Goal: Task Accomplishment & Management: Manage account settings

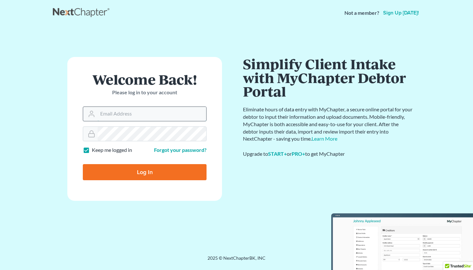
click at [103, 113] on input "Email Address" at bounding box center [152, 114] width 109 height 14
type input "lapointe@robertlapointe.com"
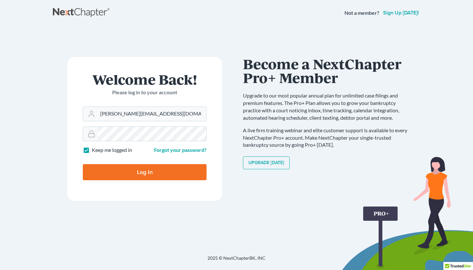
click at [92, 151] on label "Keep me logged in" at bounding box center [112, 150] width 40 height 7
click at [94, 151] on input "Keep me logged in" at bounding box center [96, 149] width 4 height 4
checkbox input "false"
click at [110, 166] on input "Log In" at bounding box center [145, 172] width 124 height 16
type input "Thinking..."
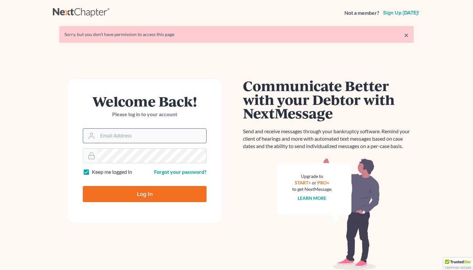
click at [100, 131] on input "Email Address" at bounding box center [152, 136] width 109 height 14
type input "[PERSON_NAME][EMAIL_ADDRESS][DOMAIN_NAME]"
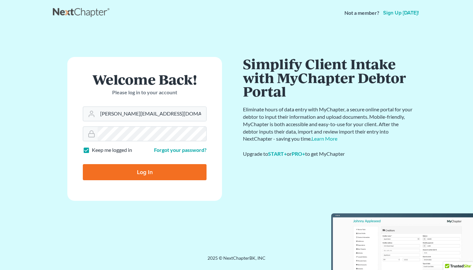
click at [92, 149] on label "Keep me logged in" at bounding box center [112, 150] width 40 height 7
click at [94, 149] on input "Keep me logged in" at bounding box center [96, 149] width 4 height 4
checkbox input "false"
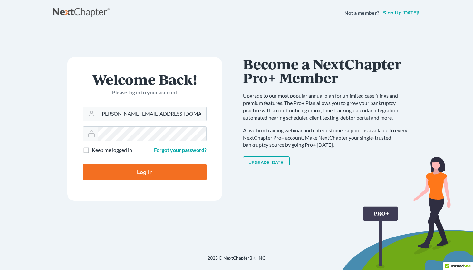
click at [97, 164] on div "Log In" at bounding box center [145, 169] width 124 height 21
click at [99, 172] on input "Log In" at bounding box center [145, 172] width 124 height 16
type input "Thinking..."
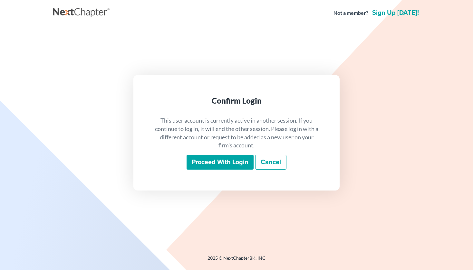
click at [194, 163] on input "Proceed with login" at bounding box center [219, 162] width 67 height 15
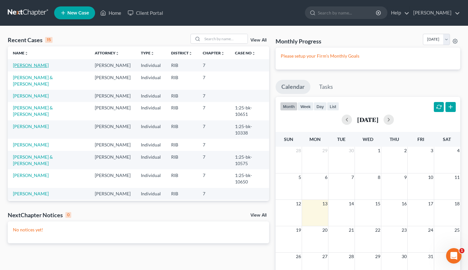
click at [20, 65] on link "[PERSON_NAME]" at bounding box center [31, 64] width 36 height 5
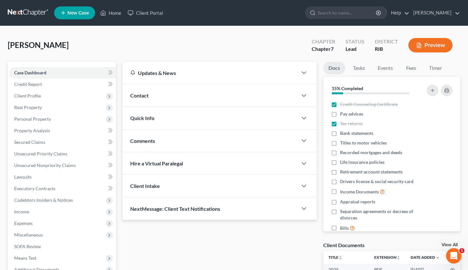
drag, startPoint x: 336, startPoint y: 113, endPoint x: 313, endPoint y: 114, distance: 22.9
click at [340, 113] on label "Pay advices" at bounding box center [351, 114] width 23 height 6
click at [342, 113] on input "Pay advices" at bounding box center [344, 113] width 4 height 4
checkbox input "true"
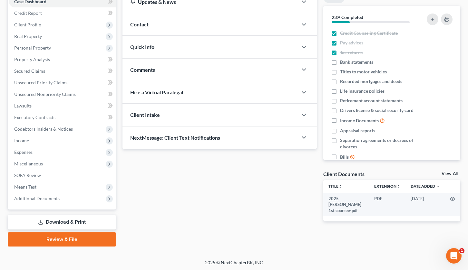
scroll to position [72, 0]
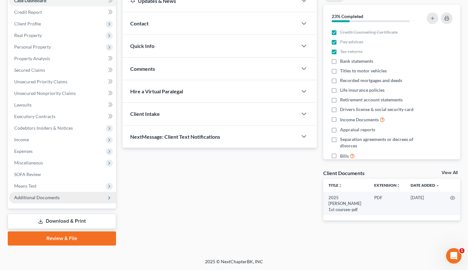
click at [74, 197] on span "Additional Documents" at bounding box center [62, 198] width 107 height 12
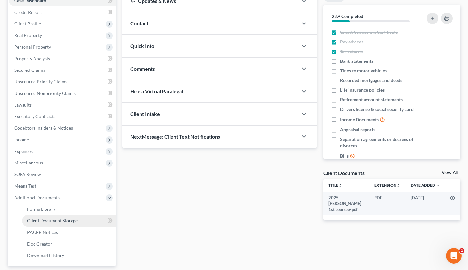
click at [66, 220] on span "Client Document Storage" at bounding box center [52, 220] width 51 height 5
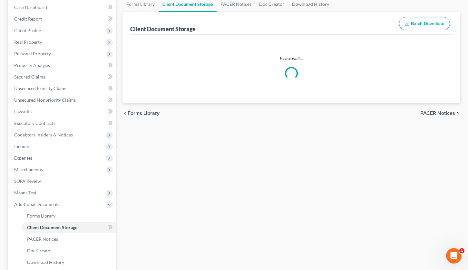
scroll to position [3, 0]
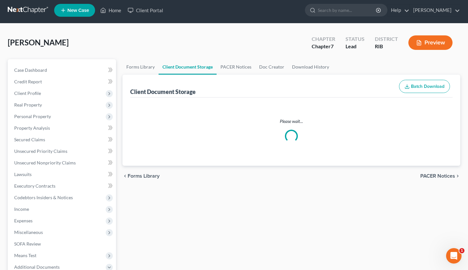
select select "0"
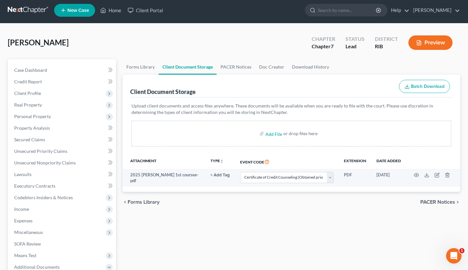
scroll to position [0, 0]
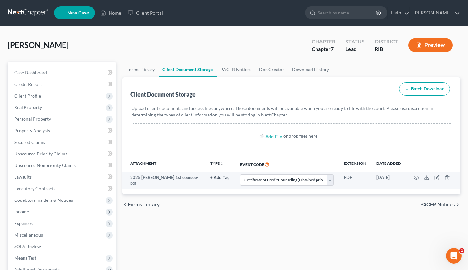
click at [265, 135] on div "Add File or drop files here" at bounding box center [290, 136] width 319 height 26
click at [273, 137] on input "file" at bounding box center [272, 136] width 15 height 12
type input "C:\fakepath\paystubs for filing.pdf"
select select "0"
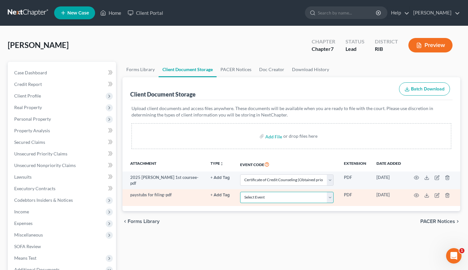
click at [331, 197] on select "Select Event Certificate of Credit Counseling (Obtained prior to filing) Chapte…" at bounding box center [286, 197] width 93 height 11
select select "5"
click at [240, 192] on select "Select Event Certificate of Credit Counseling (Obtained prior to filing) Chapte…" at bounding box center [286, 197] width 93 height 11
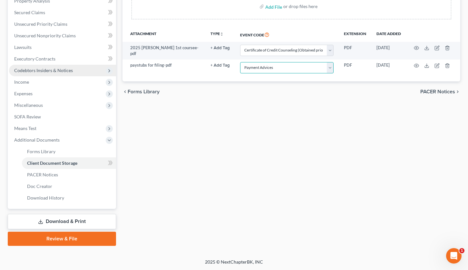
scroll to position [130, 0]
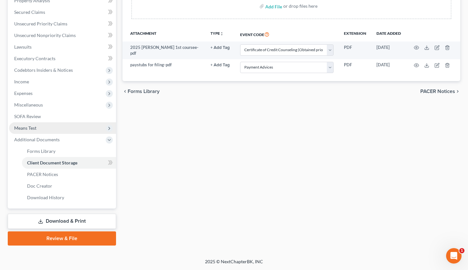
click at [75, 130] on span "Means Test" at bounding box center [62, 128] width 107 height 12
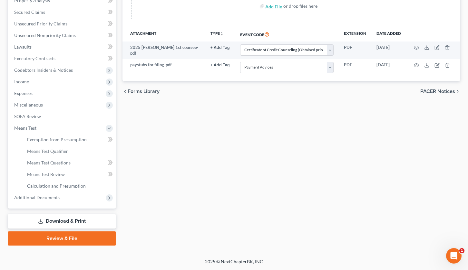
drag, startPoint x: 64, startPoint y: 221, endPoint x: 70, endPoint y: 217, distance: 7.7
click at [64, 221] on link "Download & Print" at bounding box center [62, 221] width 108 height 15
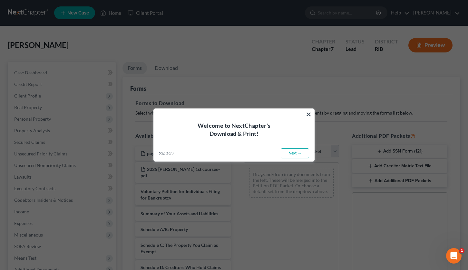
click at [311, 114] on button "×" at bounding box center [308, 114] width 6 height 10
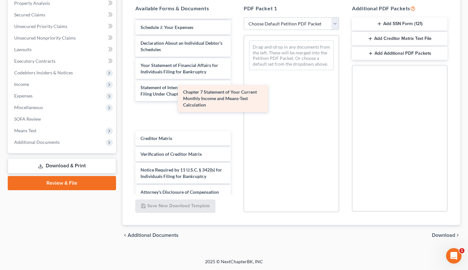
scroll to position [182, 0]
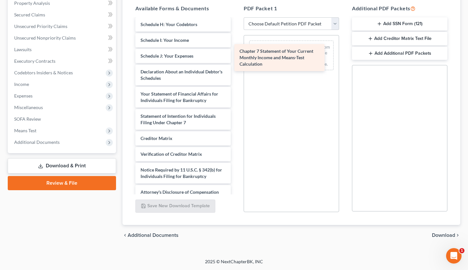
drag, startPoint x: 180, startPoint y: 109, endPoint x: 293, endPoint y: 52, distance: 126.4
click at [236, 52] on div "Chapter 7 Statement of Your Current Monthly Income and Means-Test Calculation p…" at bounding box center [183, 18] width 106 height 363
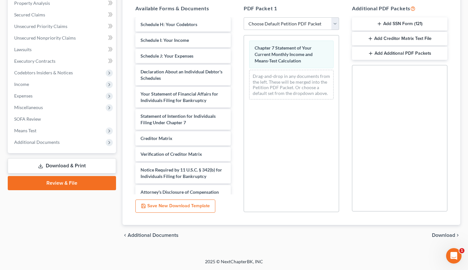
click at [438, 233] on span "Download" at bounding box center [442, 235] width 23 height 5
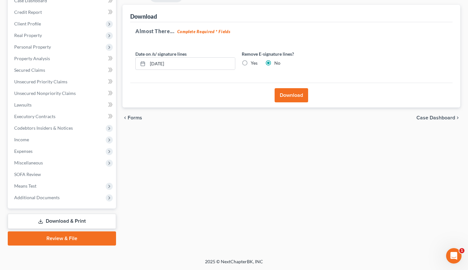
scroll to position [72, 0]
click at [159, 63] on input "10/13/2025" at bounding box center [190, 64] width 87 height 12
click at [158, 64] on input "10/01/2025" at bounding box center [190, 64] width 87 height 12
type input "10/14/2025"
click at [299, 95] on button "Download" at bounding box center [290, 95] width 33 height 14
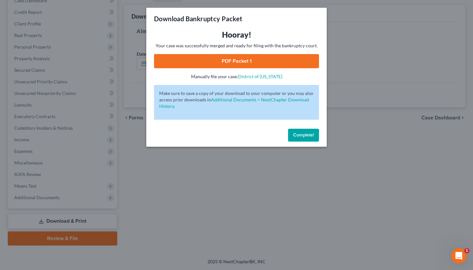
click at [279, 59] on link "PDF Packet 1" at bounding box center [236, 61] width 165 height 14
click at [303, 137] on span "Complete!" at bounding box center [303, 134] width 21 height 5
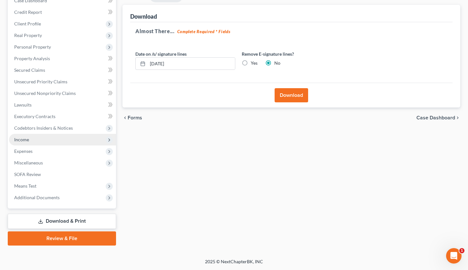
click at [38, 137] on span "Income" at bounding box center [62, 140] width 107 height 12
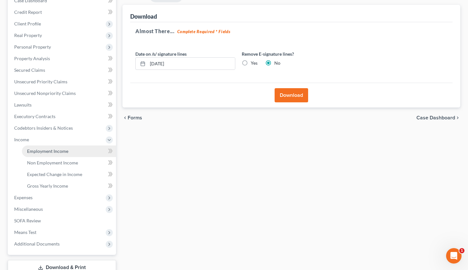
click at [40, 153] on span "Employment Income" at bounding box center [47, 150] width 41 height 5
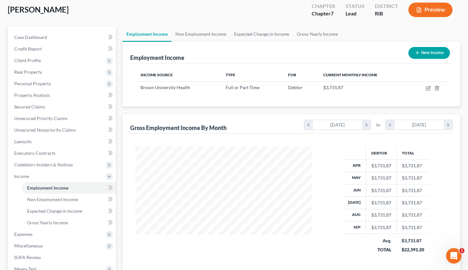
scroll to position [40, 0]
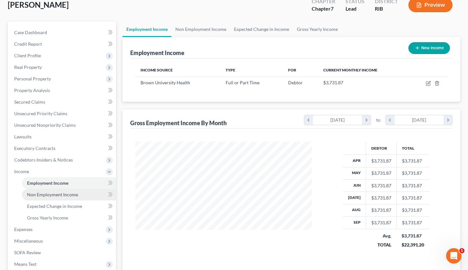
click at [93, 196] on link "Non Employment Income" at bounding box center [69, 195] width 94 height 12
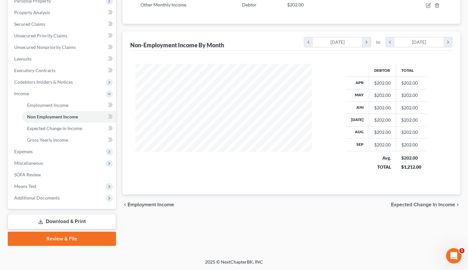
scroll to position [118, 0]
click at [68, 128] on span "Expected Change in Income" at bounding box center [54, 127] width 55 height 5
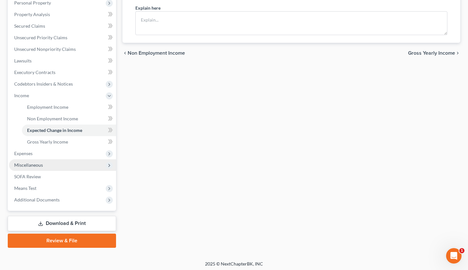
scroll to position [118, 0]
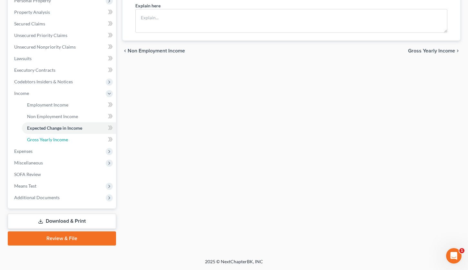
drag, startPoint x: 71, startPoint y: 139, endPoint x: 137, endPoint y: 137, distance: 67.0
click at [71, 139] on link "Gross Yearly Income" at bounding box center [69, 140] width 94 height 12
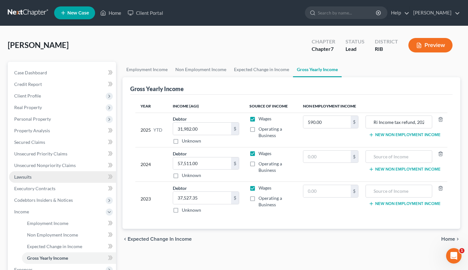
click at [80, 176] on link "Lawsuits" at bounding box center [62, 177] width 107 height 12
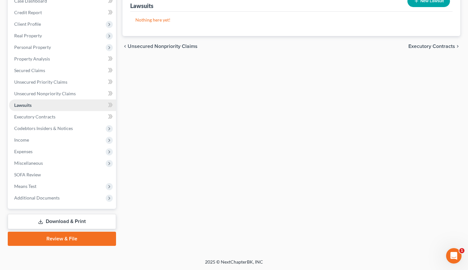
scroll to position [72, 0]
click at [73, 156] on span "Expenses" at bounding box center [62, 152] width 107 height 12
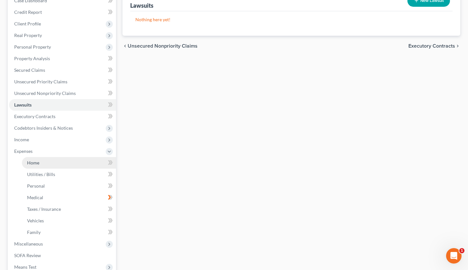
click at [41, 164] on link "Home" at bounding box center [69, 163] width 94 height 12
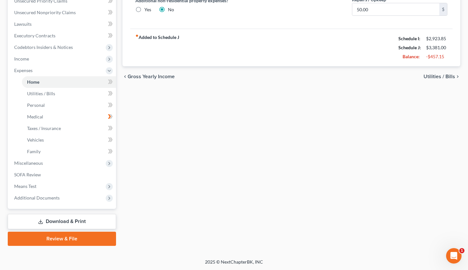
scroll to position [153, 0]
click at [57, 137] on link "Vehicles" at bounding box center [69, 140] width 94 height 12
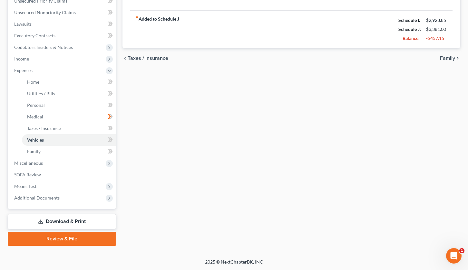
scroll to position [153, 0]
click at [82, 155] on link "Family" at bounding box center [69, 152] width 94 height 12
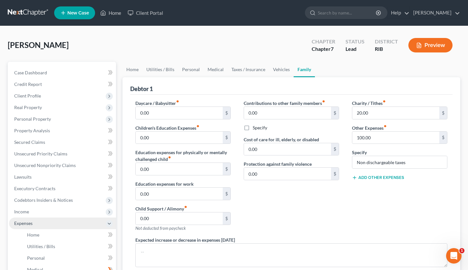
click at [39, 223] on span "Expenses" at bounding box center [62, 224] width 107 height 12
click at [53, 223] on span "Expenses" at bounding box center [62, 224] width 107 height 12
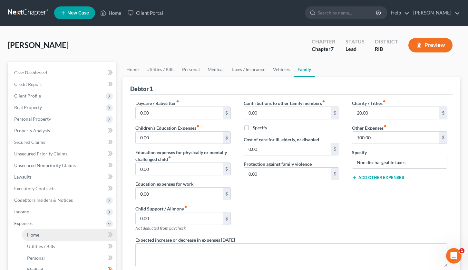
drag, startPoint x: 49, startPoint y: 234, endPoint x: 56, endPoint y: 232, distance: 7.8
click at [49, 234] on link "Home" at bounding box center [69, 235] width 94 height 12
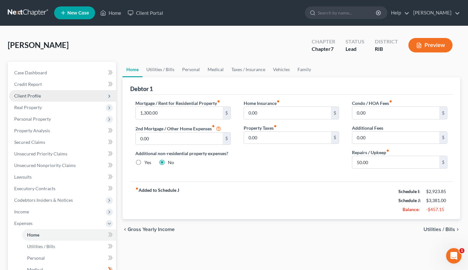
click at [75, 99] on span "Client Profile" at bounding box center [62, 96] width 107 height 12
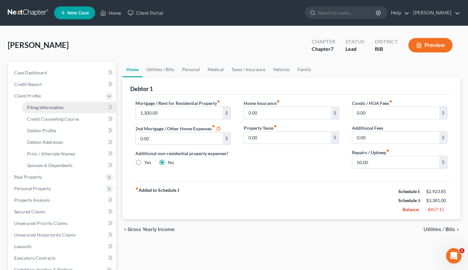
click at [78, 110] on link "Filing Information" at bounding box center [69, 108] width 94 height 12
select select "1"
select select "0"
select select "41"
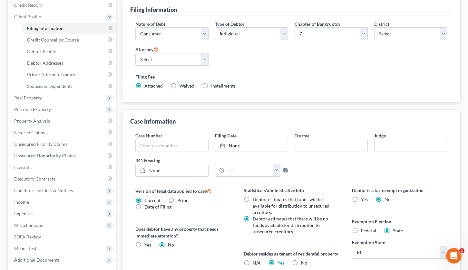
scroll to position [81, 0]
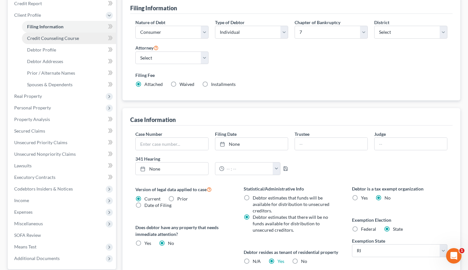
click at [56, 39] on span "Credit Counseling Course" at bounding box center [53, 37] width 52 height 5
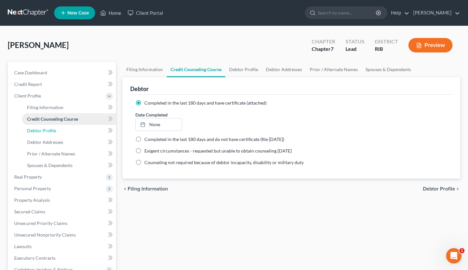
drag, startPoint x: 54, startPoint y: 131, endPoint x: 60, endPoint y: 121, distance: 10.8
click at [55, 131] on span "Debtor Profile" at bounding box center [41, 130] width 29 height 5
select select "0"
select select "1"
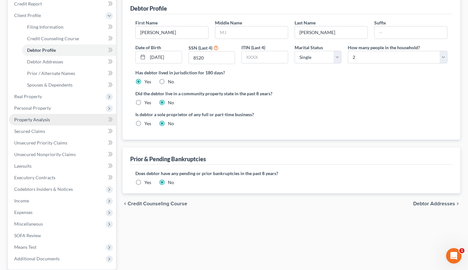
scroll to position [81, 0]
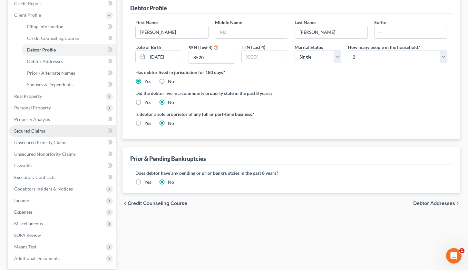
click at [56, 128] on link "Secured Claims" at bounding box center [62, 131] width 107 height 12
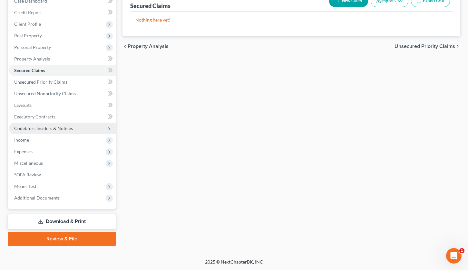
scroll to position [72, 0]
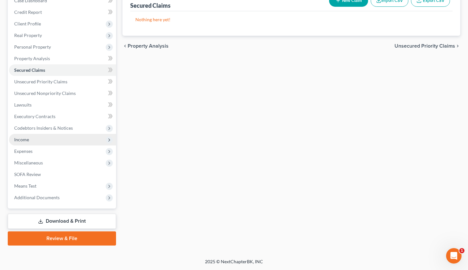
click at [55, 144] on span "Income" at bounding box center [62, 140] width 107 height 12
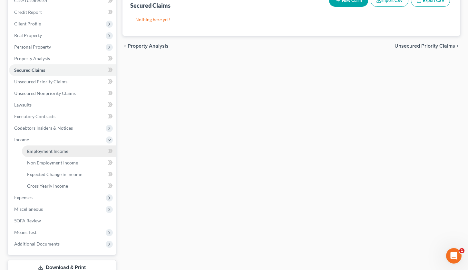
click at [77, 152] on link "Employment Income" at bounding box center [69, 152] width 94 height 12
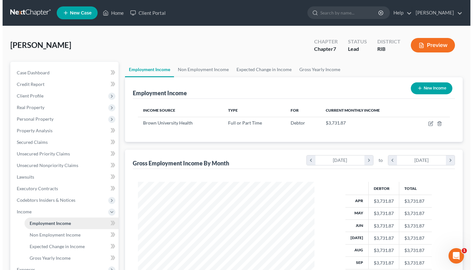
scroll to position [116, 189]
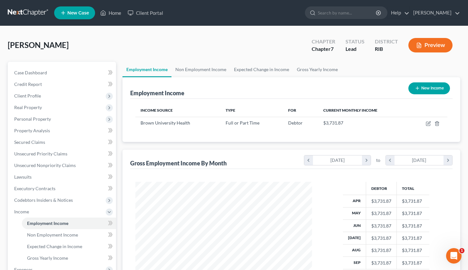
click at [425, 41] on button "Preview" at bounding box center [430, 45] width 44 height 14
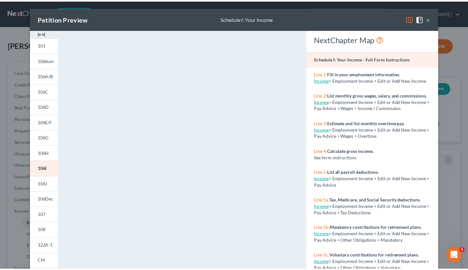
scroll to position [0, 0]
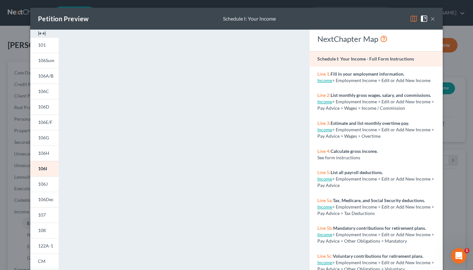
click at [430, 18] on button "×" at bounding box center [432, 19] width 5 height 8
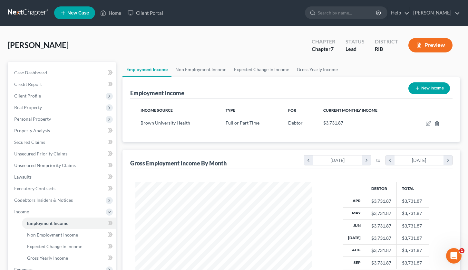
scroll to position [321867, 321793]
drag, startPoint x: 110, startPoint y: 12, endPoint x: 110, endPoint y: 48, distance: 36.1
click at [110, 13] on link "Home" at bounding box center [110, 13] width 27 height 12
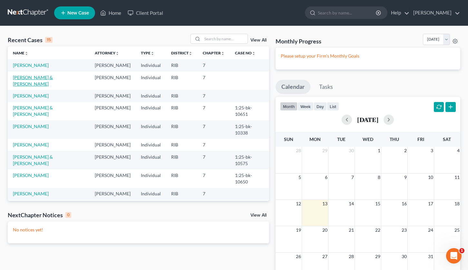
click at [43, 78] on link "Molina, Victor & Gladys" at bounding box center [33, 81] width 40 height 12
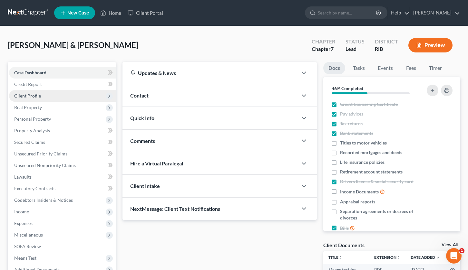
click at [59, 98] on span "Client Profile" at bounding box center [62, 96] width 107 height 12
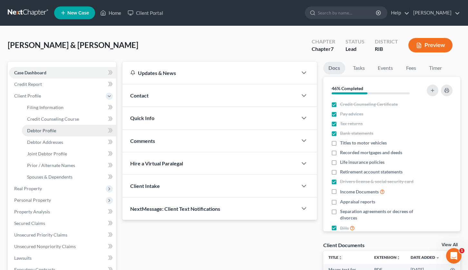
click at [68, 127] on link "Debtor Profile" at bounding box center [69, 131] width 94 height 12
select select "1"
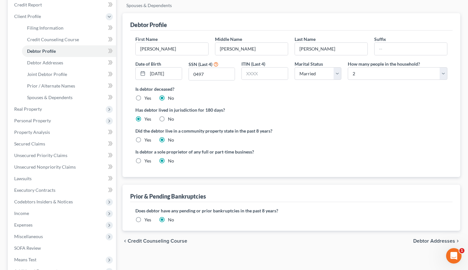
scroll to position [81, 0]
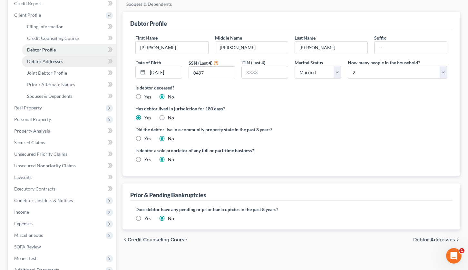
click at [61, 63] on span "Debtor Addresses" at bounding box center [45, 61] width 36 height 5
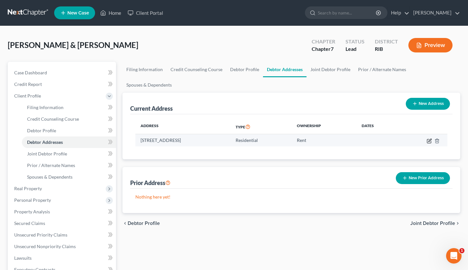
click at [428, 139] on icon "button" at bounding box center [429, 140] width 3 height 3
select select "41"
select select "3"
select select "0"
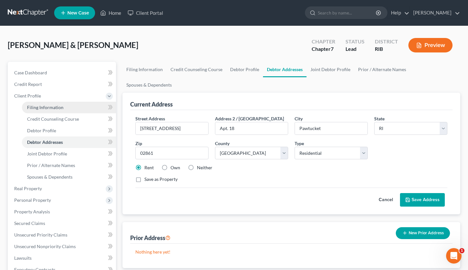
click at [59, 111] on link "Filing Information" at bounding box center [69, 108] width 94 height 12
select select "1"
select select "0"
select select "71"
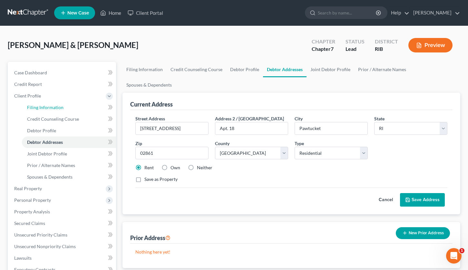
select select "2"
select select "41"
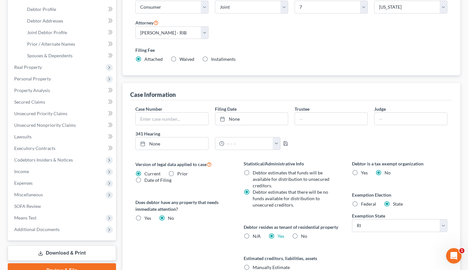
scroll to position [121, 0]
click at [83, 53] on link "Spouses & Dependents" at bounding box center [69, 56] width 94 height 12
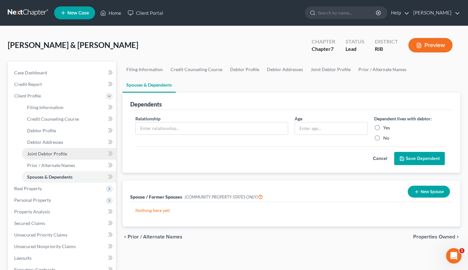
click at [88, 155] on link "Joint Debtor Profile" at bounding box center [69, 154] width 94 height 12
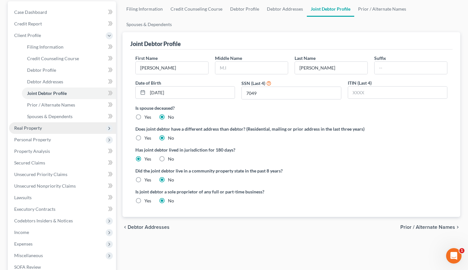
scroll to position [81, 0]
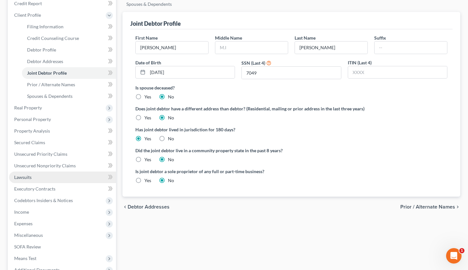
click at [64, 178] on link "Lawsuits" at bounding box center [62, 178] width 107 height 12
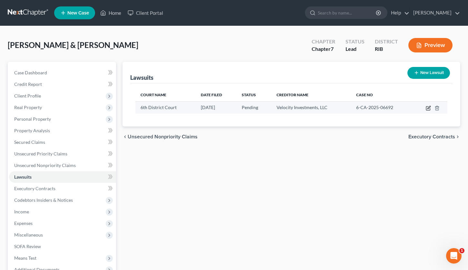
click at [426, 108] on icon "button" at bounding box center [428, 109] width 4 height 4
select select "41"
select select "0"
select select "4"
select select "41"
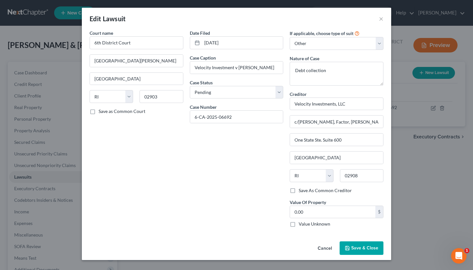
click at [367, 249] on span "Save & Close" at bounding box center [364, 247] width 27 height 5
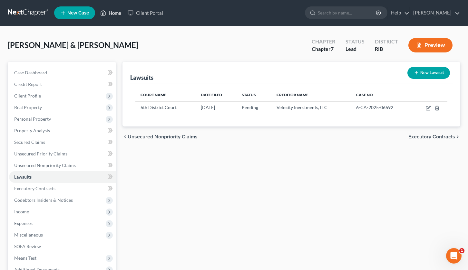
click at [122, 14] on link "Home" at bounding box center [110, 13] width 27 height 12
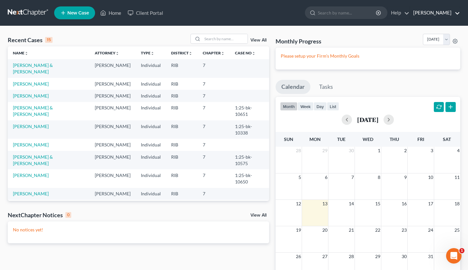
click at [434, 14] on link "Robert Lapointe" at bounding box center [435, 13] width 50 height 12
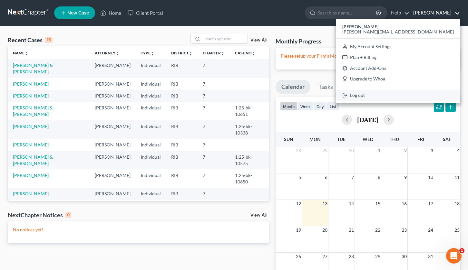
click at [419, 93] on link "Log out" at bounding box center [398, 95] width 124 height 11
